Goal: Task Accomplishment & Management: Manage account settings

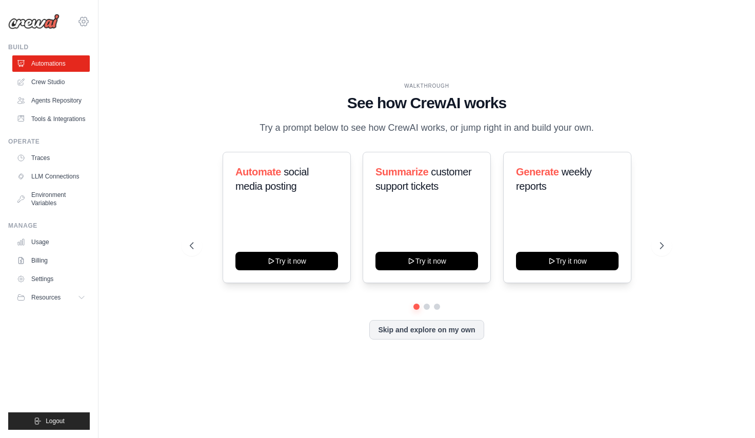
click at [81, 22] on icon at bounding box center [83, 21] width 12 height 12
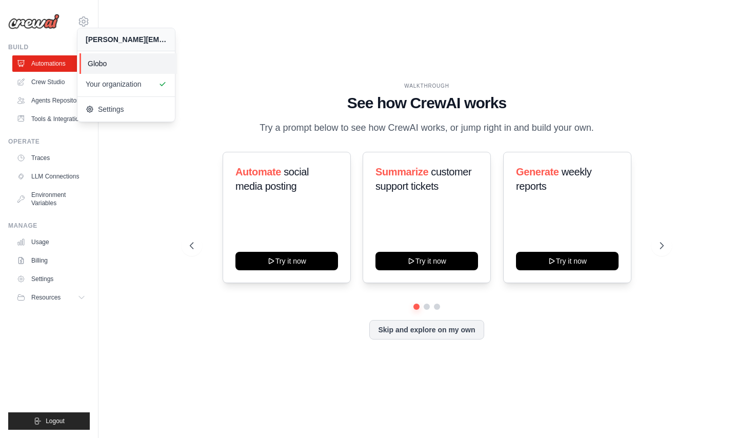
click at [122, 69] on link "Globo" at bounding box center [128, 63] width 97 height 21
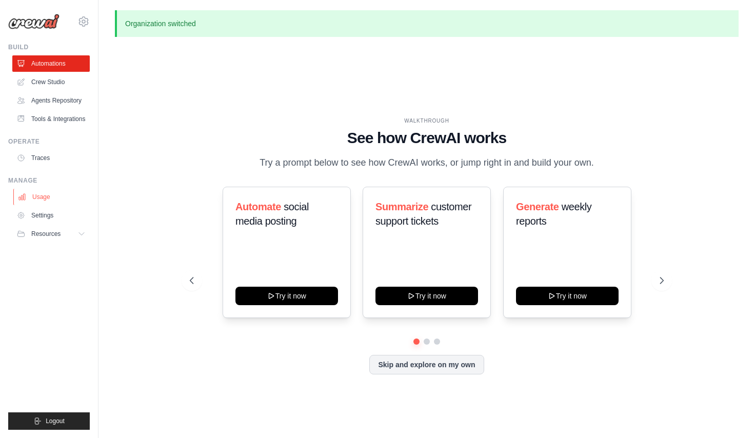
click at [43, 189] on link "Usage" at bounding box center [51, 197] width 77 height 16
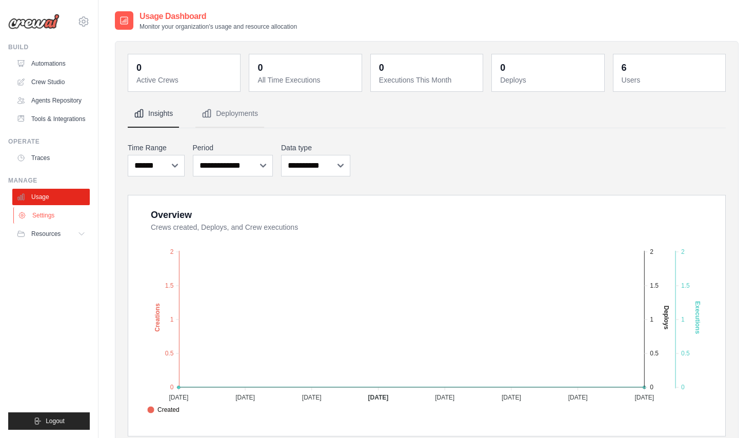
click at [36, 216] on link "Settings" at bounding box center [51, 215] width 77 height 16
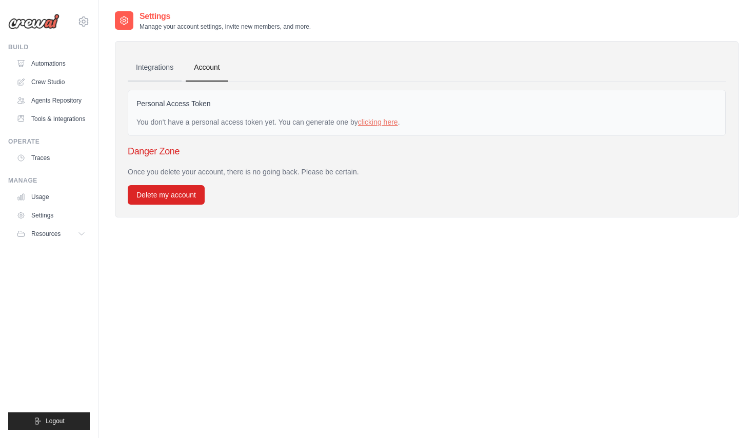
click at [157, 61] on link "Integrations" at bounding box center [155, 68] width 54 height 28
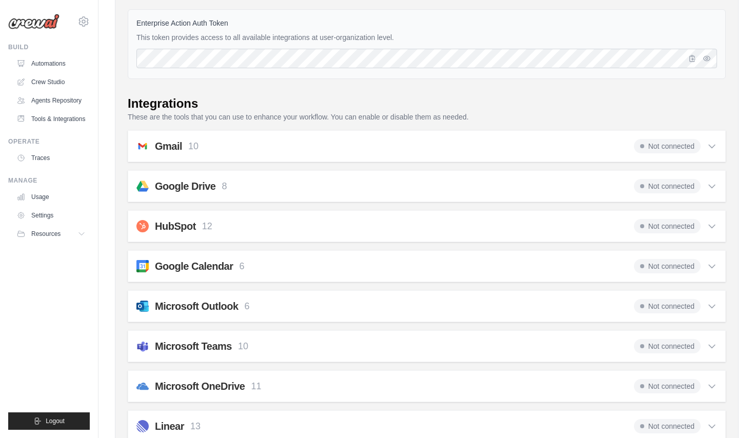
scroll to position [177, 0]
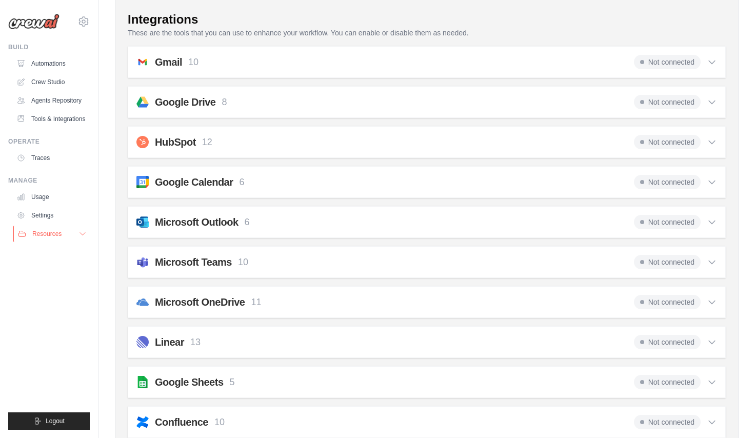
click at [65, 237] on button "Resources" at bounding box center [51, 234] width 77 height 16
